Goal: Task Accomplishment & Management: Manage account settings

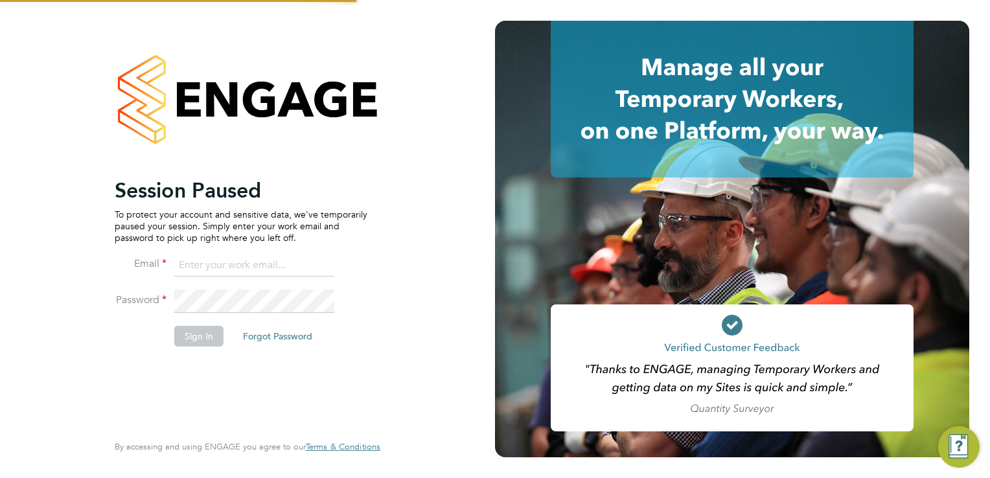
type input "[PERSON_NAME][EMAIL_ADDRESS][DOMAIN_NAME]"
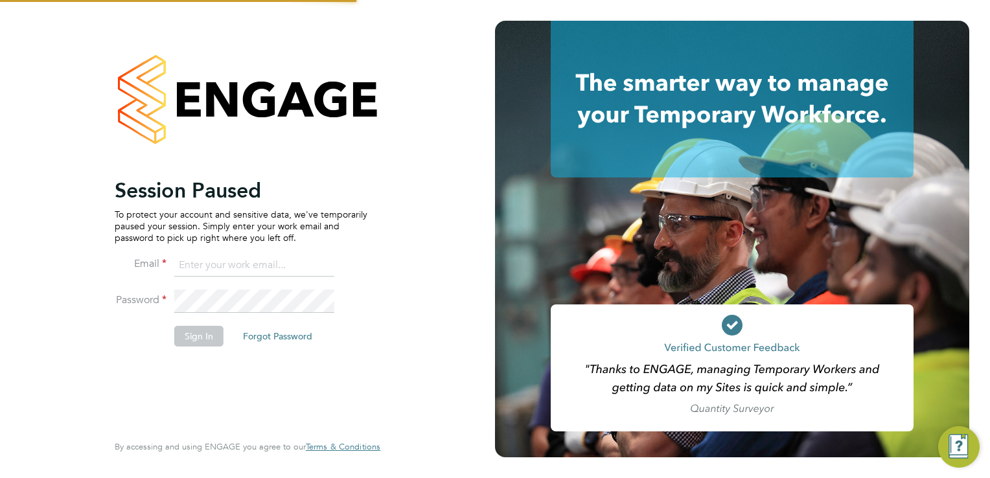
type input "[PERSON_NAME][EMAIL_ADDRESS][DOMAIN_NAME]"
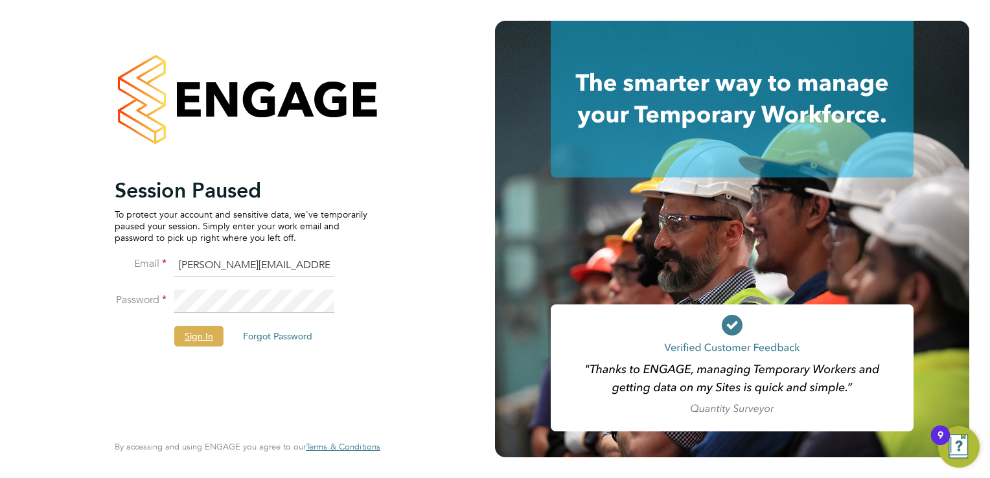
click at [184, 339] on button "Sign In" at bounding box center [198, 336] width 49 height 21
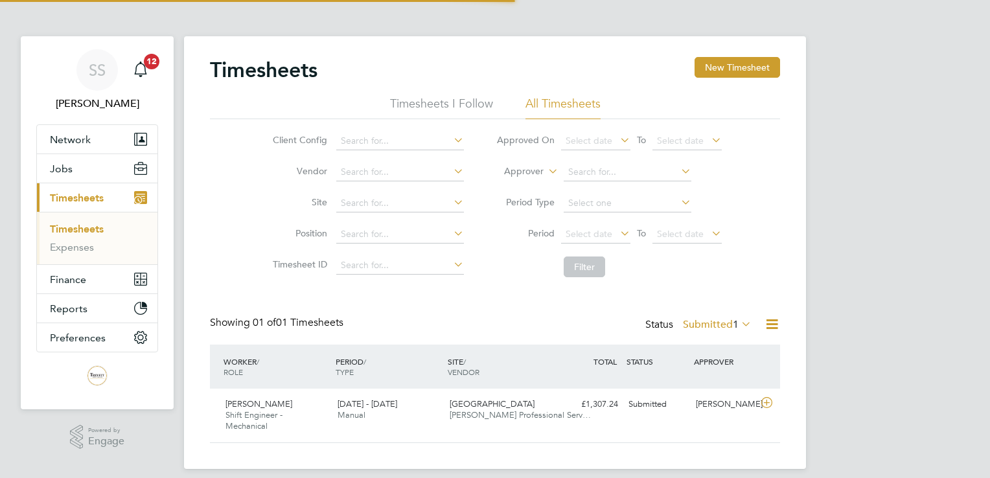
scroll to position [32, 113]
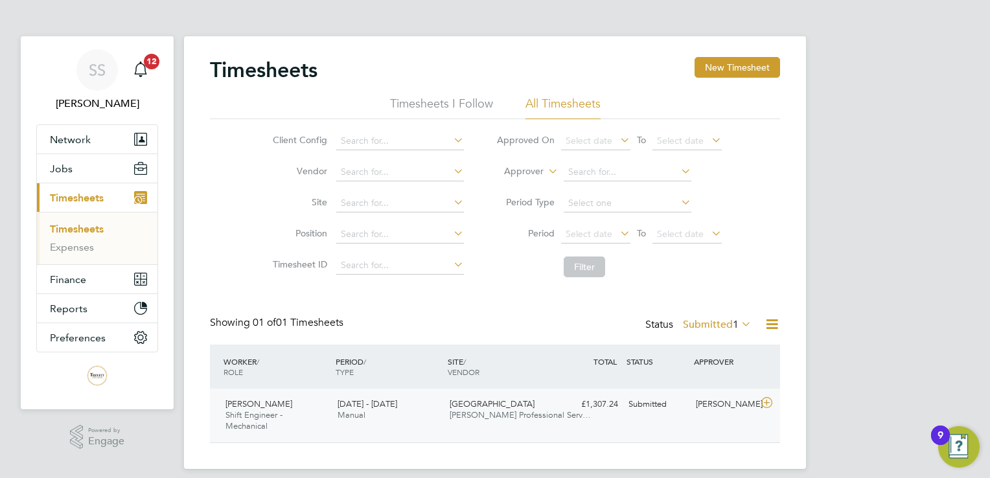
click at [483, 436] on div "Andrzej Szymczak Shift Engineer - Mechanical 20 - 26 Sep 2025 20 - 26 Sep 2025 …" at bounding box center [495, 416] width 570 height 54
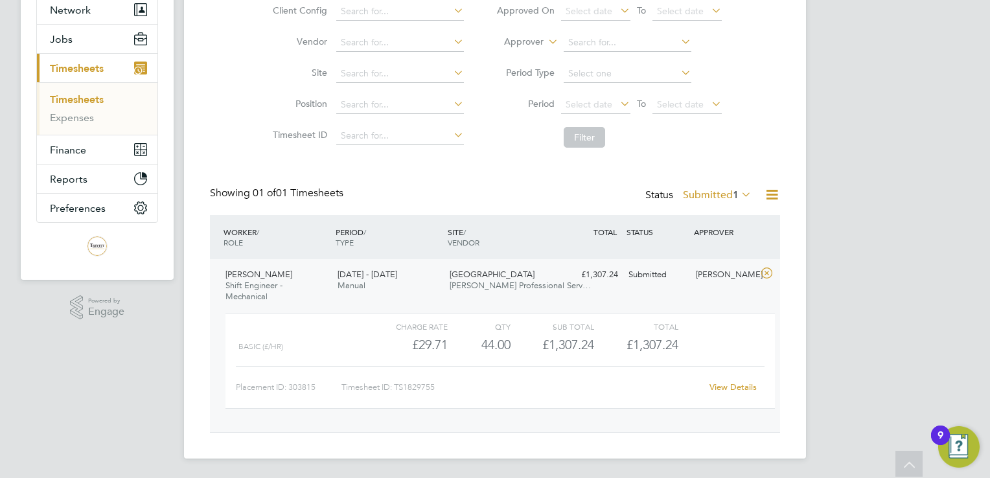
click at [744, 382] on link "View Details" at bounding box center [733, 387] width 47 height 11
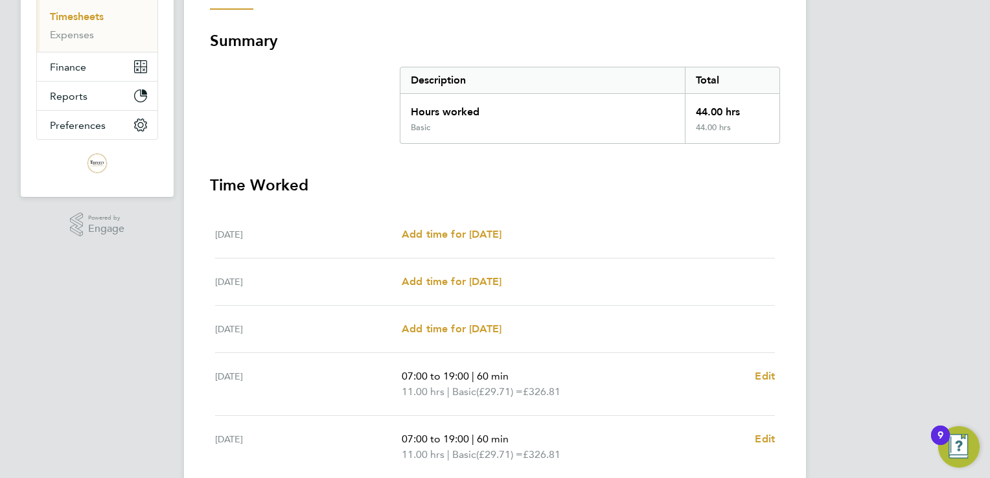
scroll to position [65, 0]
